Goal: Book appointment/travel/reservation

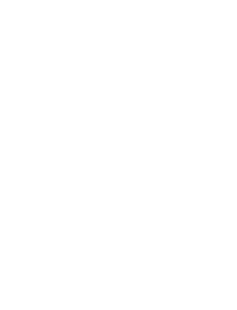
scroll to position [262, 0]
click at [47, 141] on link "Familienhotel finden" at bounding box center [37, 144] width 50 height 12
click at [80, 92] on div at bounding box center [64, 97] width 104 height 59
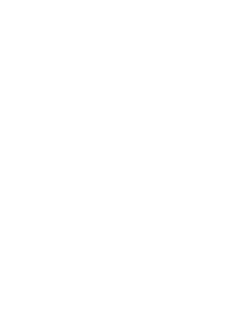
click at [57, 151] on span "Babys, Kinder und Teenies" at bounding box center [45, 156] width 50 height 10
click at [15, 151] on icon at bounding box center [12, 157] width 16 height 13
click at [126, 145] on img at bounding box center [118, 158] width 67 height 50
click at [227, 95] on icon at bounding box center [225, 100] width 12 height 10
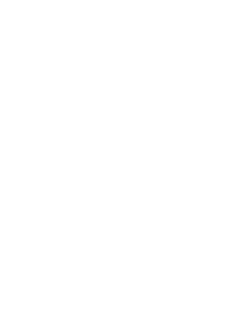
scroll to position [0, 0]
click at [221, 10] on img at bounding box center [222, 13] width 29 height 14
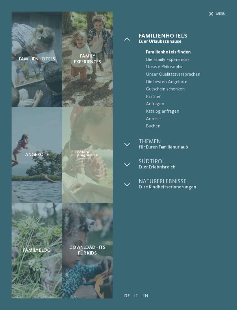
click at [43, 153] on span "Angebote" at bounding box center [37, 154] width 24 height 5
click at [38, 175] on div "Angebote" at bounding box center [37, 155] width 51 height 96
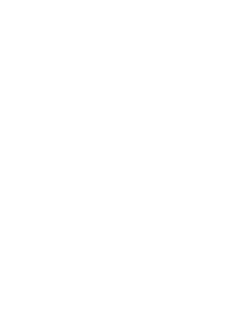
click at [38, 111] on icon at bounding box center [37, 111] width 2 height 2
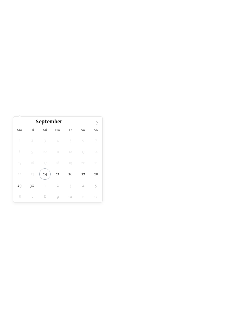
click at [98, 123] on icon at bounding box center [97, 123] width 4 height 4
type div "29.10.2025"
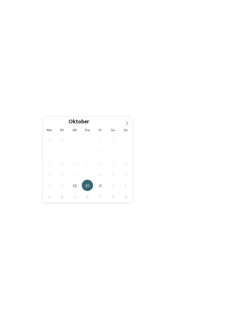
click at [57, 110] on span "30.10.2025" at bounding box center [57, 112] width 14 height 4
click at [127, 124] on icon at bounding box center [127, 123] width 4 height 4
type div "01.11.2025"
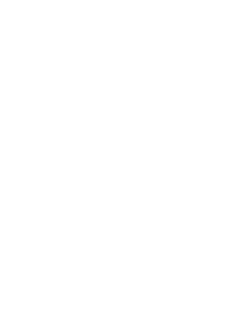
click at [91, 109] on div "Region" at bounding box center [87, 111] width 16 height 5
click at [163, 97] on icon at bounding box center [165, 102] width 12 height 10
click at [136, 110] on icon at bounding box center [136, 111] width 2 height 2
click at [107, 50] on div "Hallen- oder [GEOGRAPHIC_DATA]" at bounding box center [72, 56] width 75 height 12
click at [106, 65] on div at bounding box center [107, 68] width 6 height 6
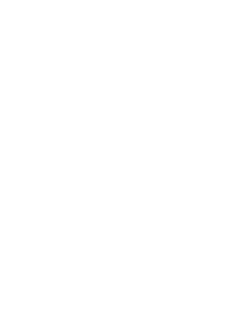
click at [108, 88] on div at bounding box center [107, 91] width 6 height 6
click at [106, 217] on div at bounding box center [107, 220] width 6 height 6
click at [124, 262] on span "übernehmen" at bounding box center [118, 264] width 25 height 4
click at [87, 130] on img at bounding box center [64, 108] width 104 height 59
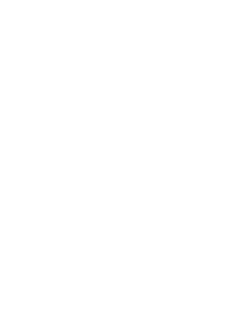
click at [225, 19] on icon at bounding box center [225, 21] width 12 height 10
click at [156, 210] on link "jetzt anfragen" at bounding box center [146, 214] width 38 height 12
click at [31, 200] on link "mehr erfahren" at bounding box center [34, 200] width 34 height 4
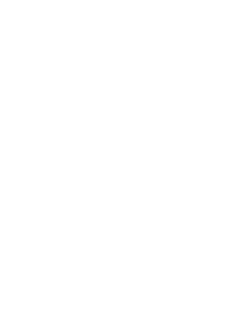
click at [49, 168] on link "TYROL family retreat" at bounding box center [36, 166] width 39 height 4
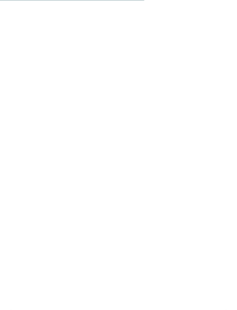
scroll to position [1288, 0]
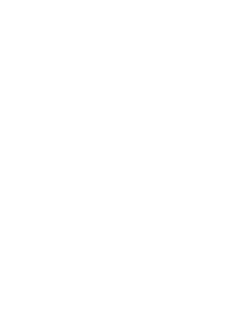
click at [109, 226] on div "jetzt anfragen" at bounding box center [109, 229] width 48 height 12
click at [38, 199] on link "mehr erfahren" at bounding box center [34, 201] width 34 height 4
click at [226, 21] on icon at bounding box center [225, 21] width 12 height 10
